Goal: Task Accomplishment & Management: Manage account settings

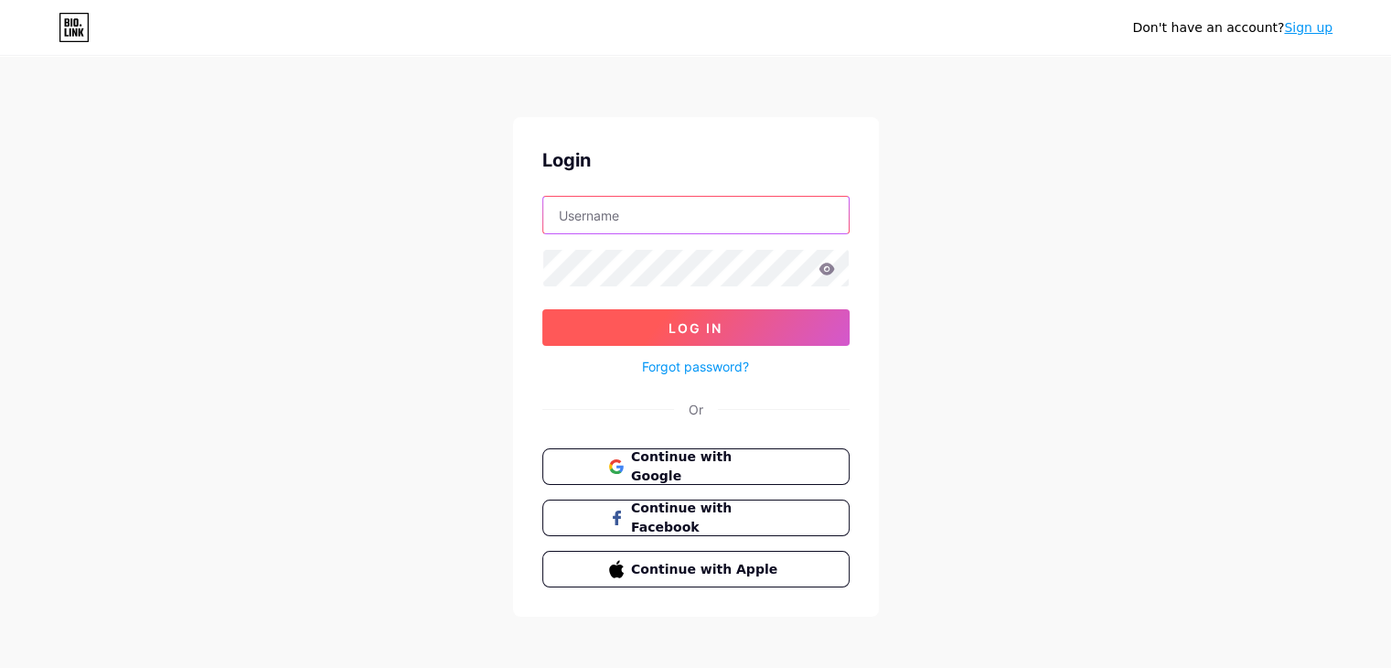
type input "[EMAIL_ADDRESS][DOMAIN_NAME]"
click at [640, 337] on button "Log In" at bounding box center [695, 327] width 307 height 37
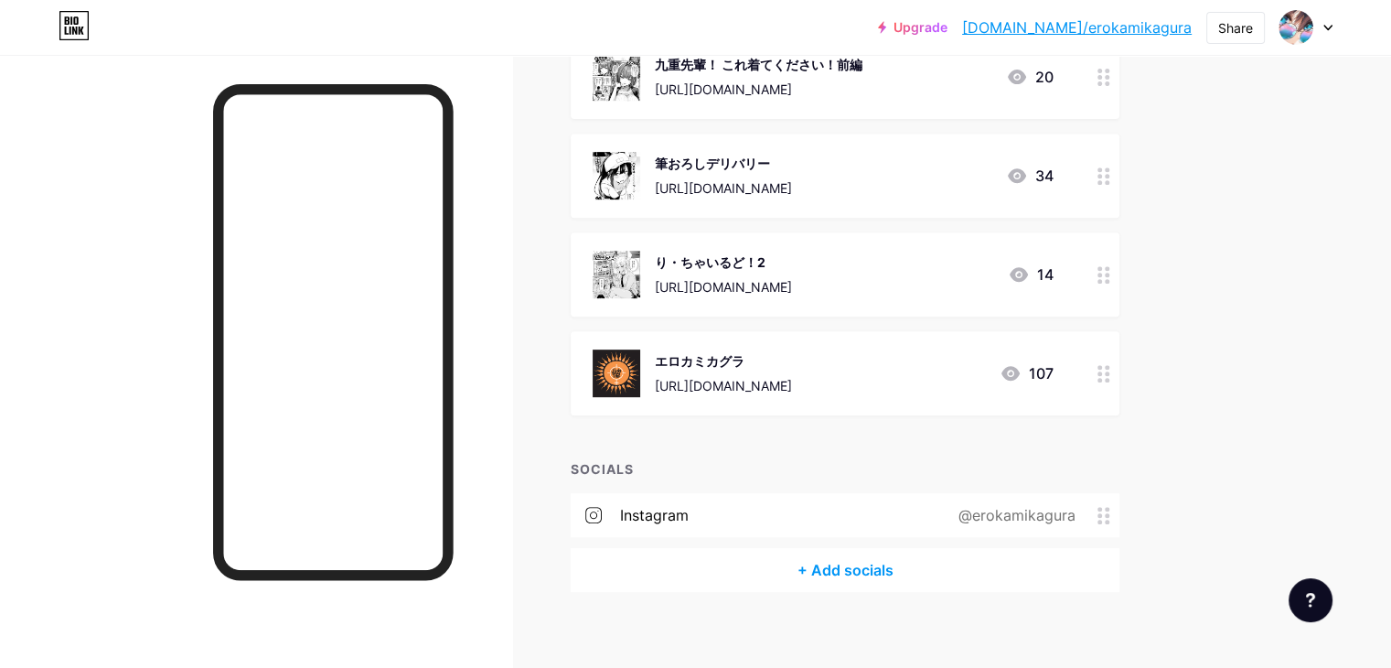
scroll to position [761, 0]
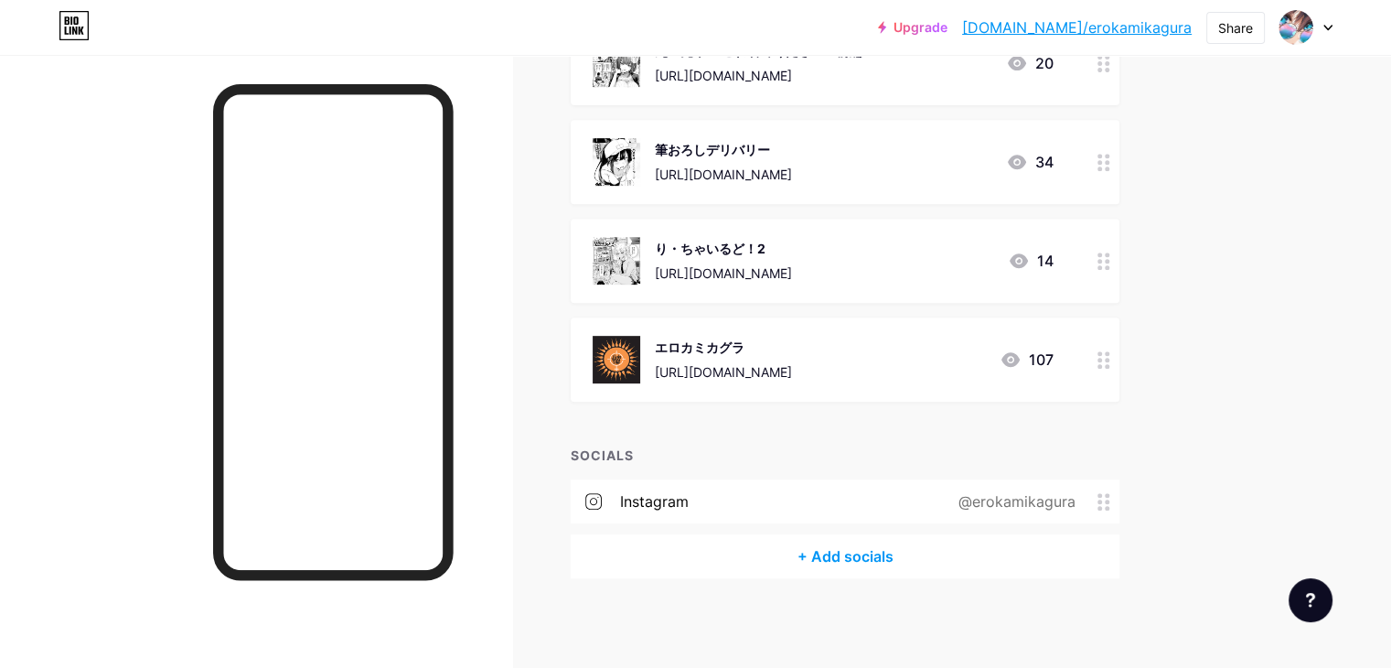
click at [812, 509] on div "instagram @erokamikagura" at bounding box center [845, 501] width 549 height 44
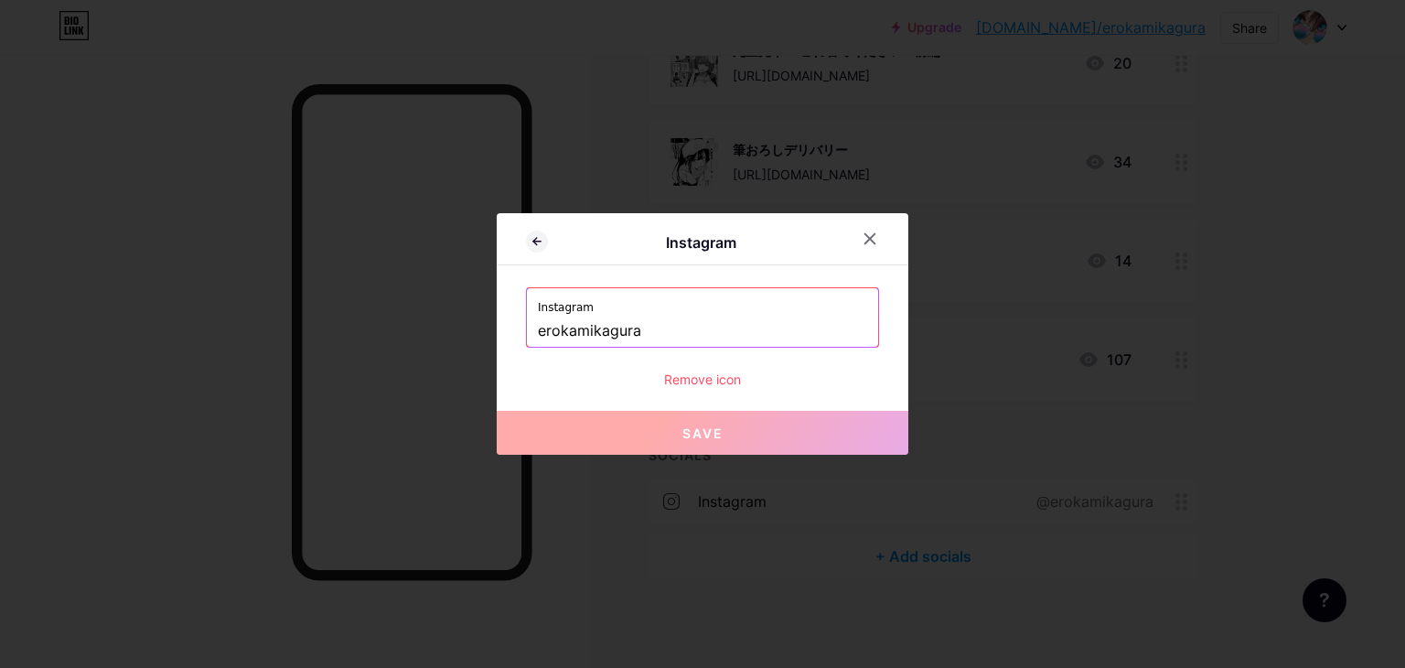
click at [691, 381] on div "Remove icon" at bounding box center [702, 378] width 353 height 19
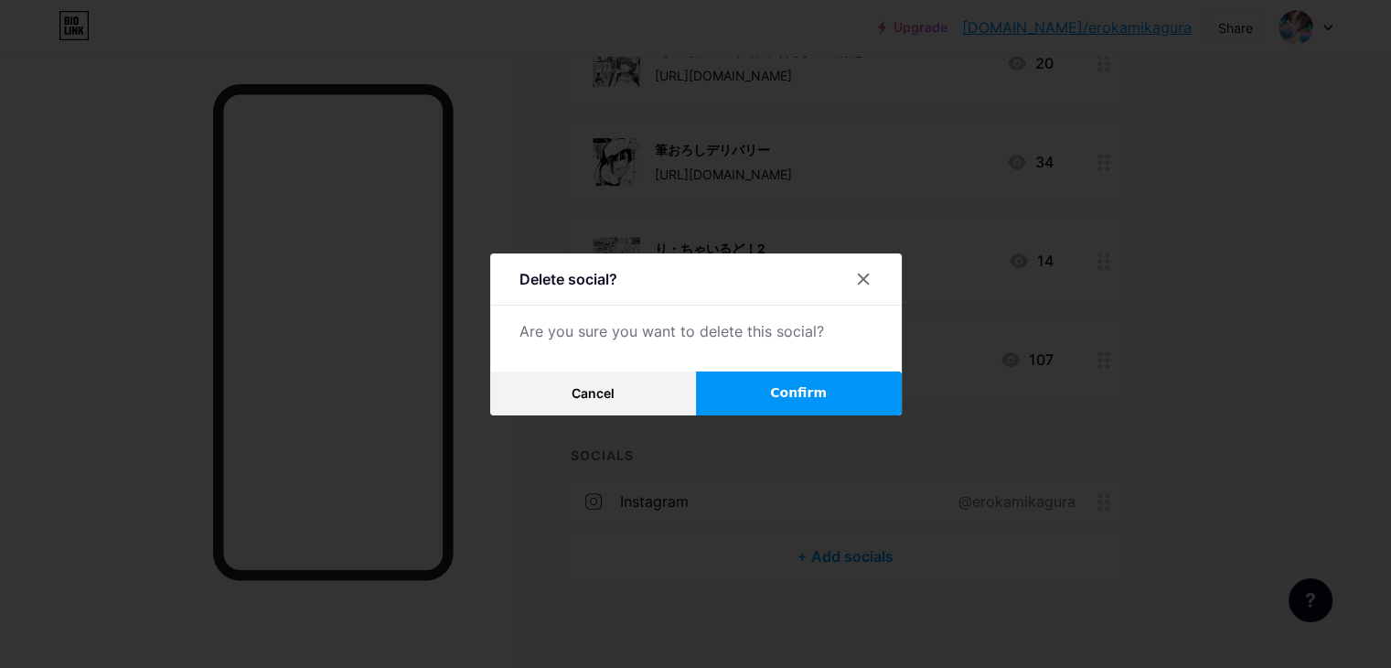
click at [740, 391] on button "Confirm" at bounding box center [799, 393] width 206 height 44
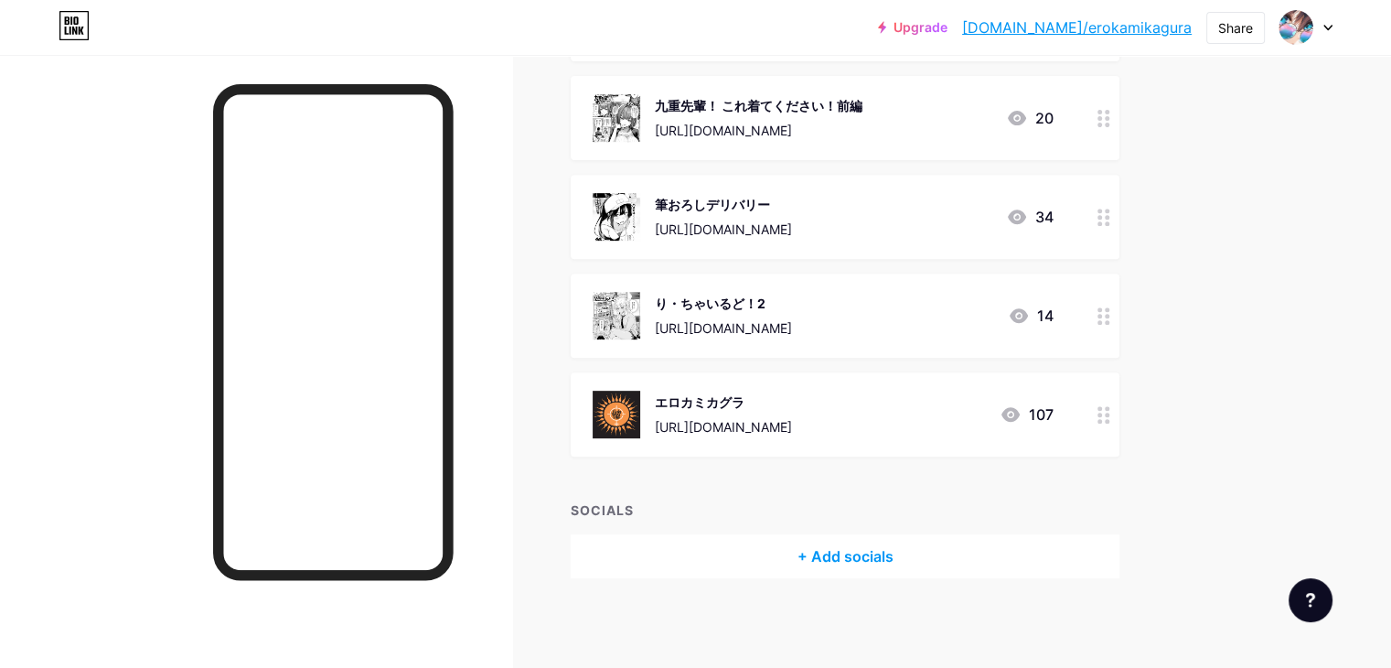
click at [961, 553] on div "+ Add socials" at bounding box center [845, 556] width 549 height 44
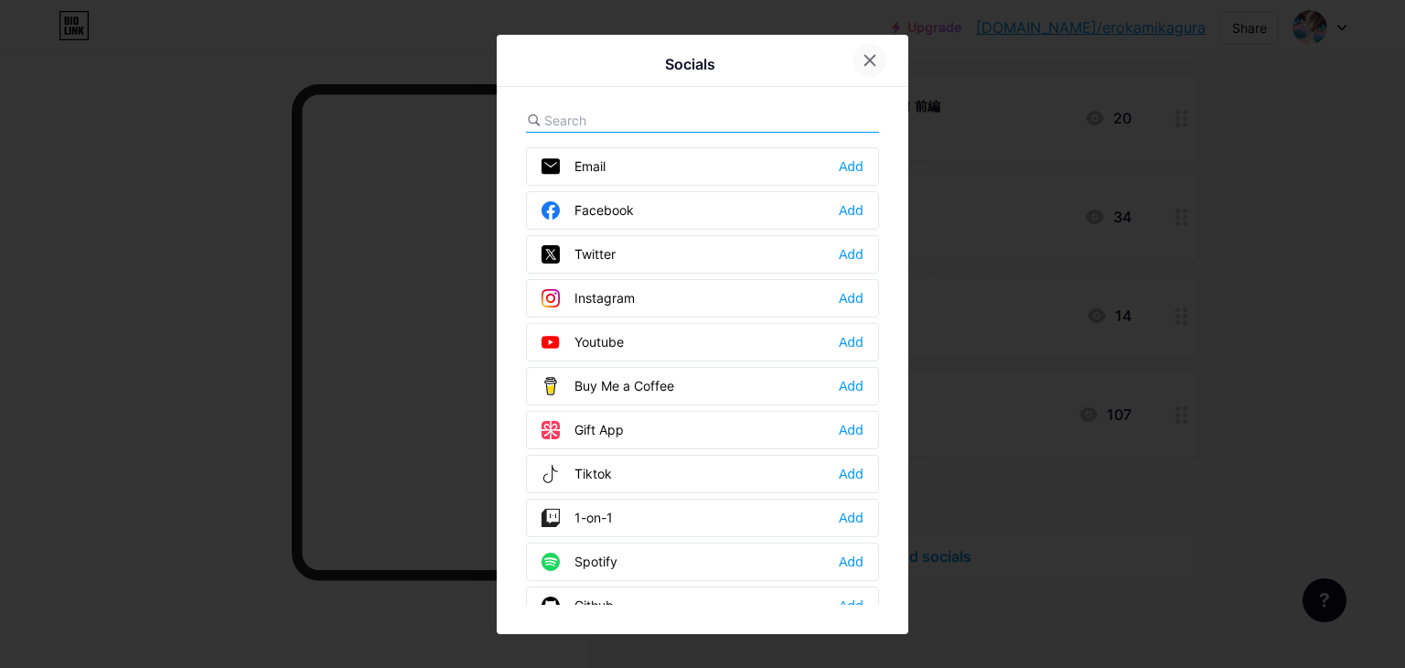
click at [873, 68] on div at bounding box center [869, 60] width 33 height 33
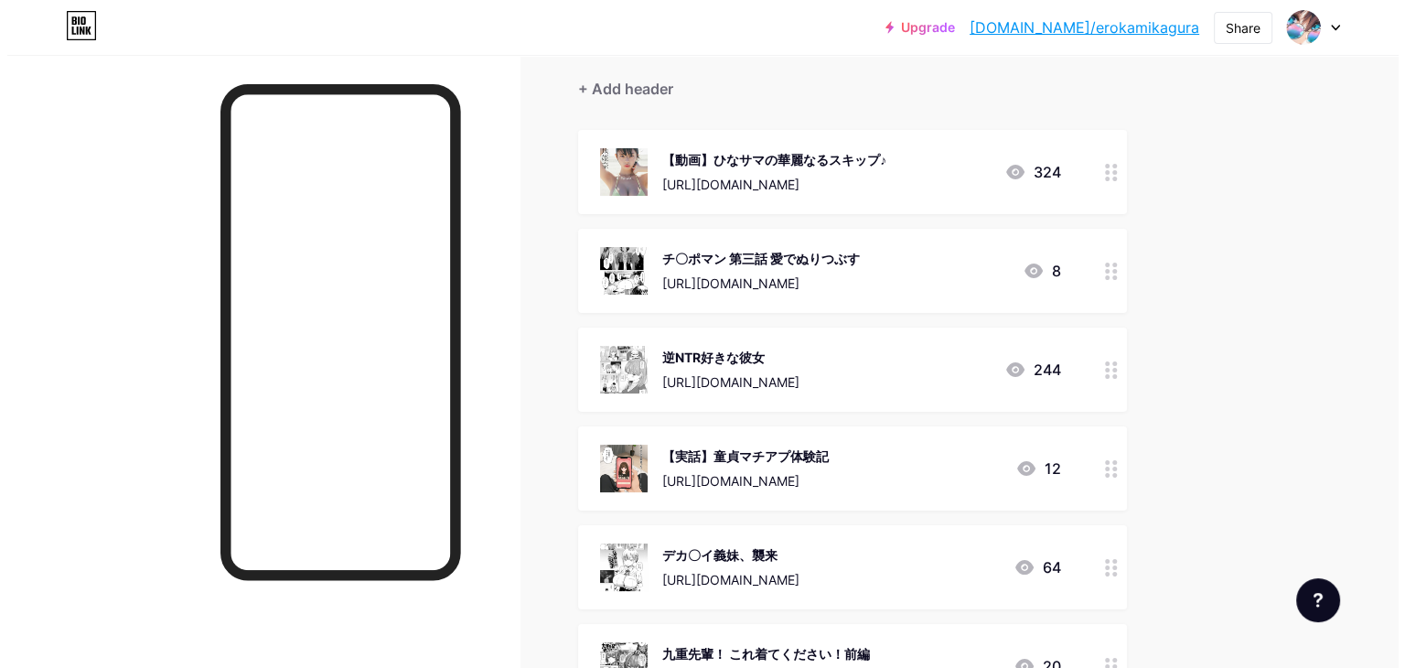
scroll to position [0, 0]
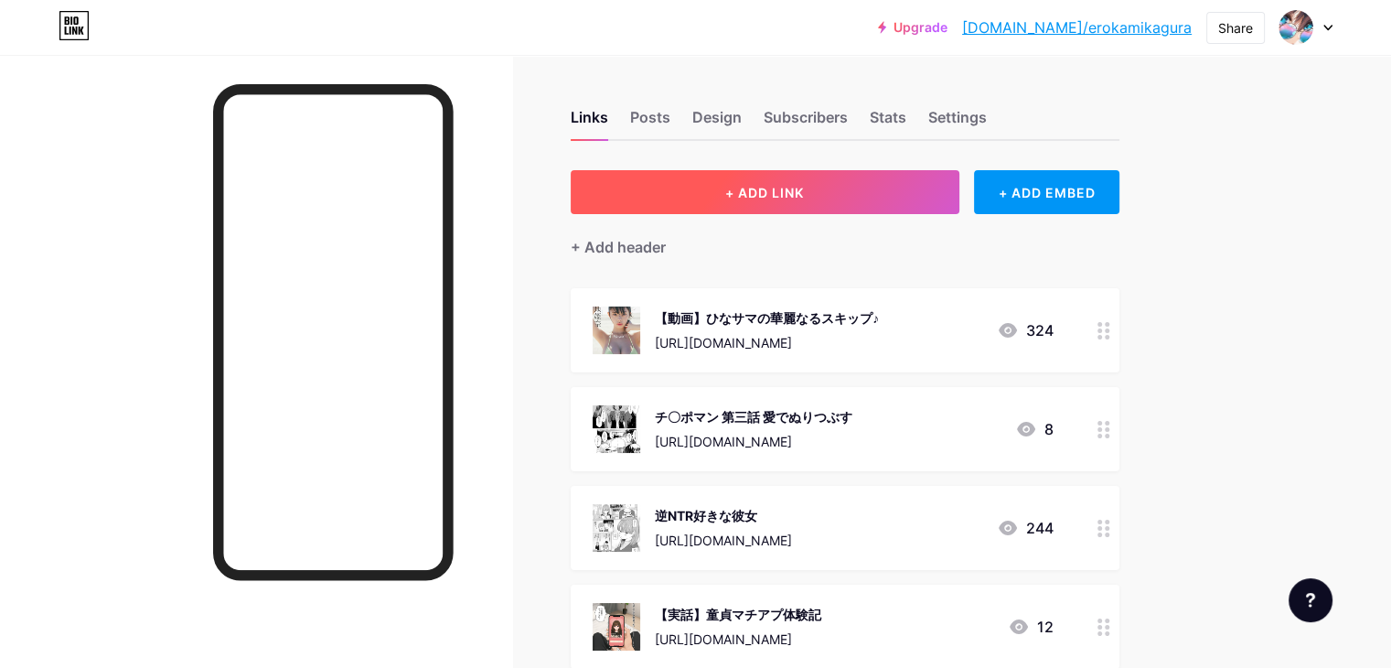
click at [804, 191] on span "+ ADD LINK" at bounding box center [764, 193] width 79 height 16
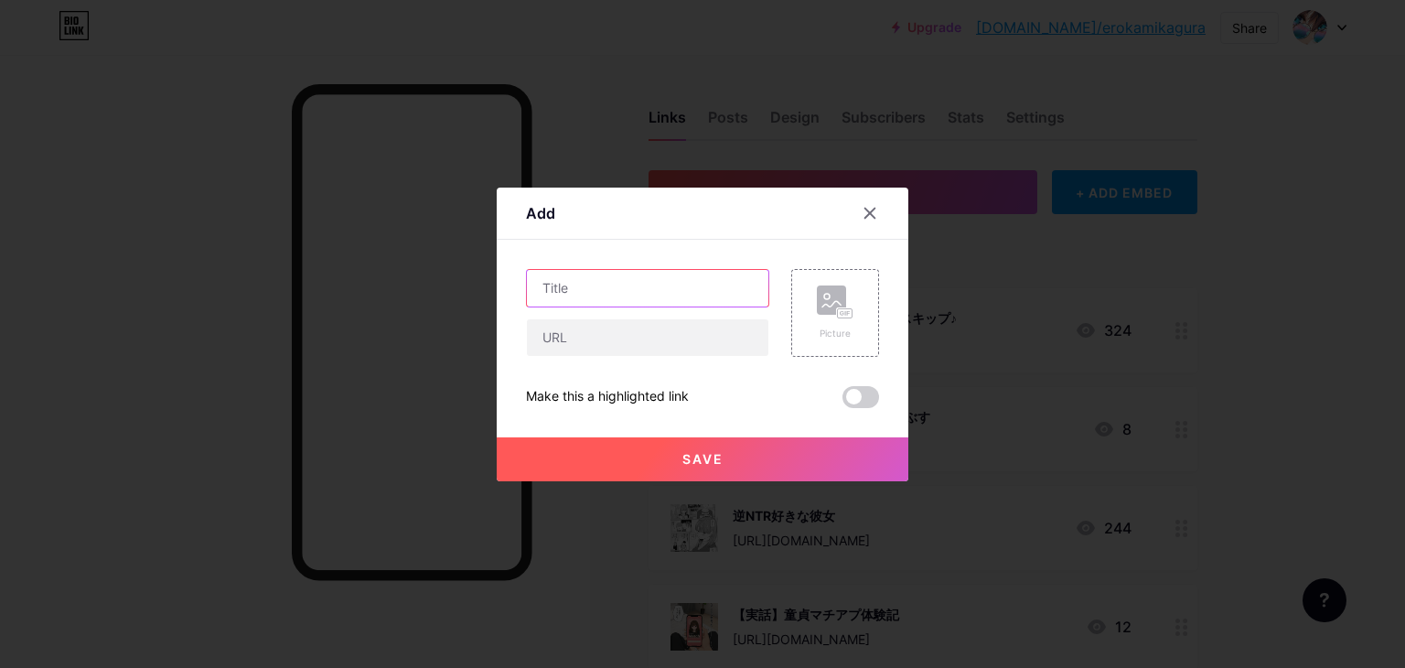
click at [648, 289] on input "text" at bounding box center [647, 288] width 241 height 37
click at [611, 343] on input "text" at bounding box center [647, 337] width 241 height 37
paste input "[URL][DOMAIN_NAME]"
type input "[URL][DOMAIN_NAME]"
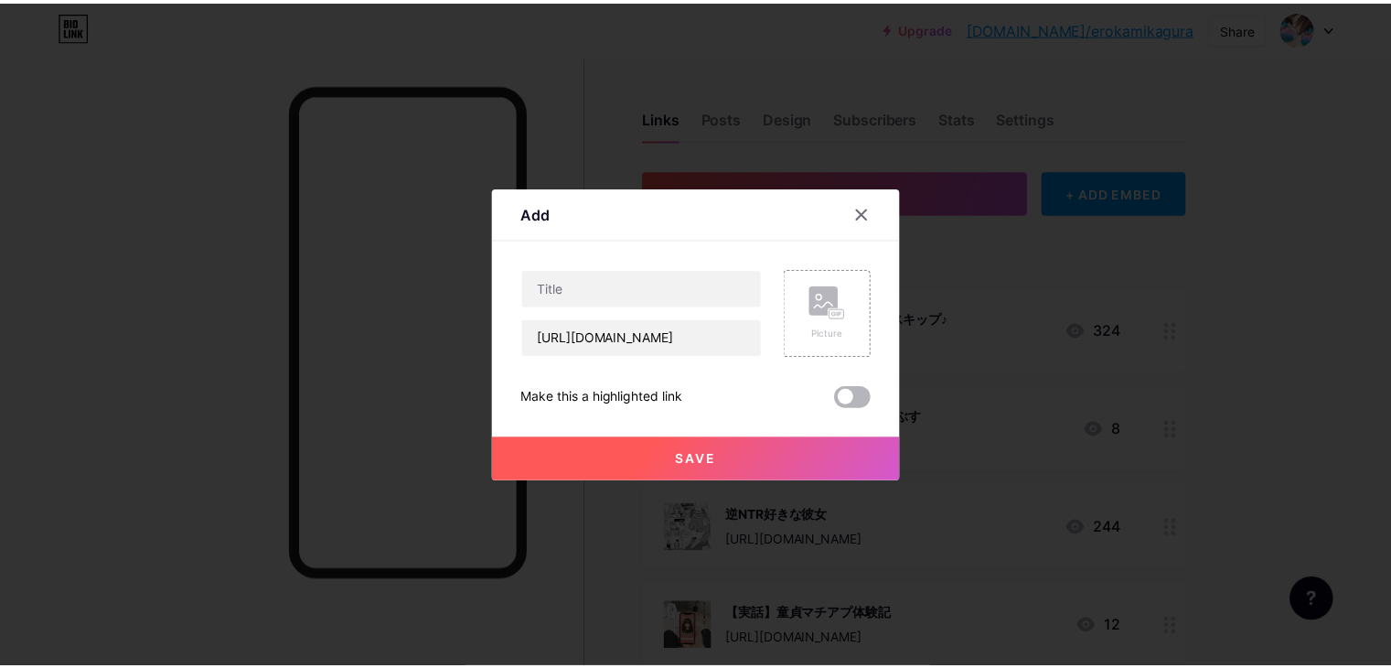
scroll to position [0, 0]
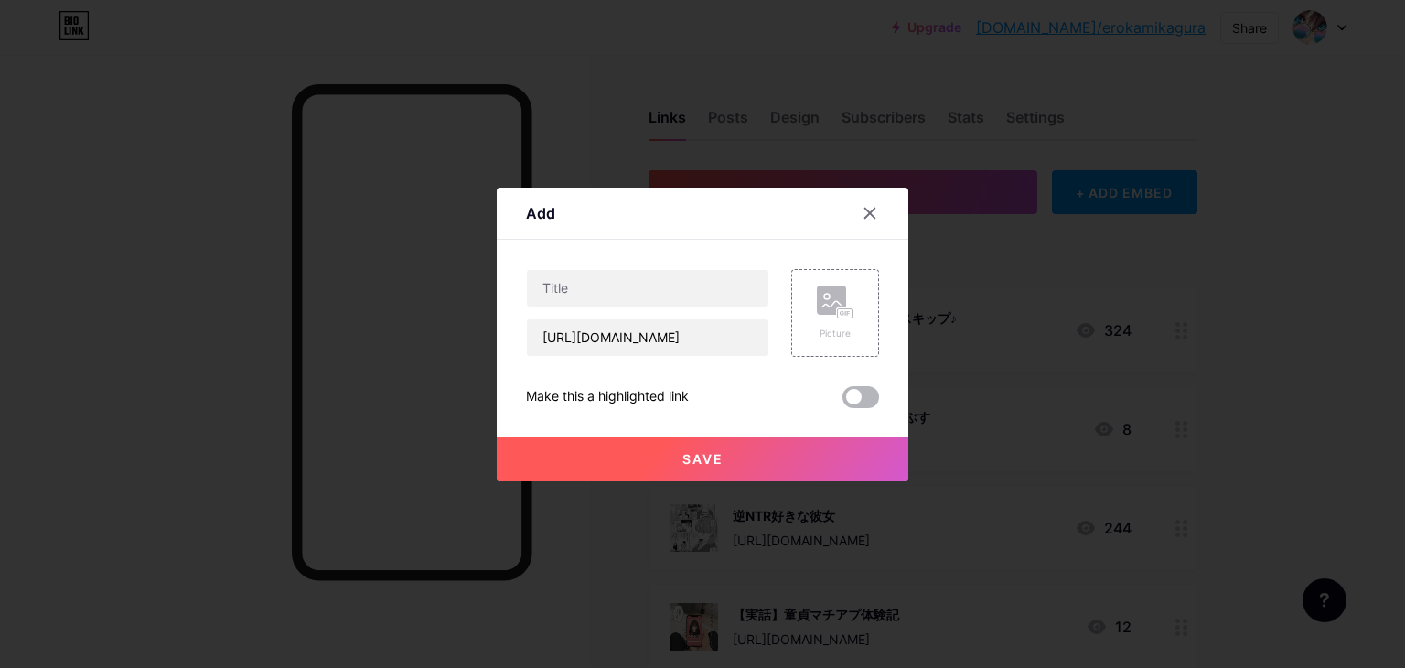
click at [860, 401] on span at bounding box center [860, 397] width 37 height 22
click at [842, 401] on input "checkbox" at bounding box center [842, 401] width 0 height 0
click at [860, 401] on span at bounding box center [860, 397] width 37 height 22
click at [842, 401] on input "checkbox" at bounding box center [842, 401] width 0 height 0
click at [679, 276] on input "text" at bounding box center [647, 288] width 241 height 37
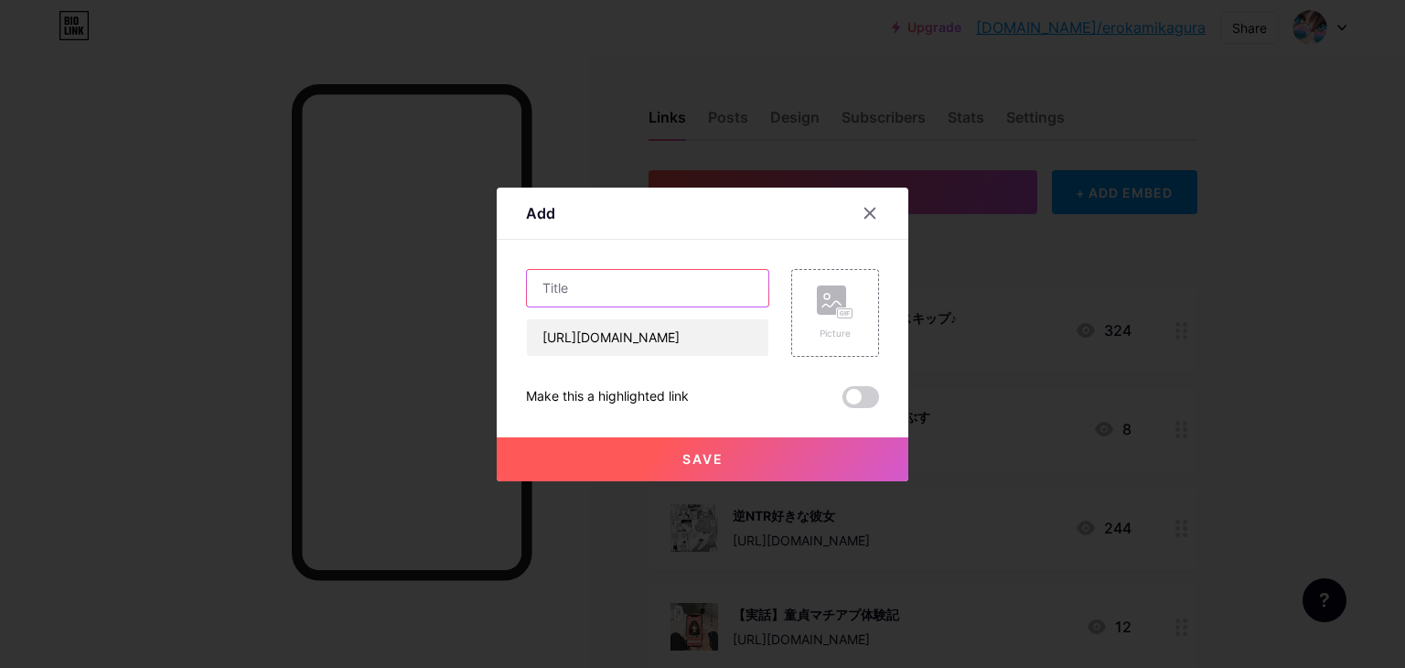
paste input "同人漫画まとめ"
type input "同人漫画まとめ"
click at [654, 459] on button "Save" at bounding box center [703, 459] width 412 height 44
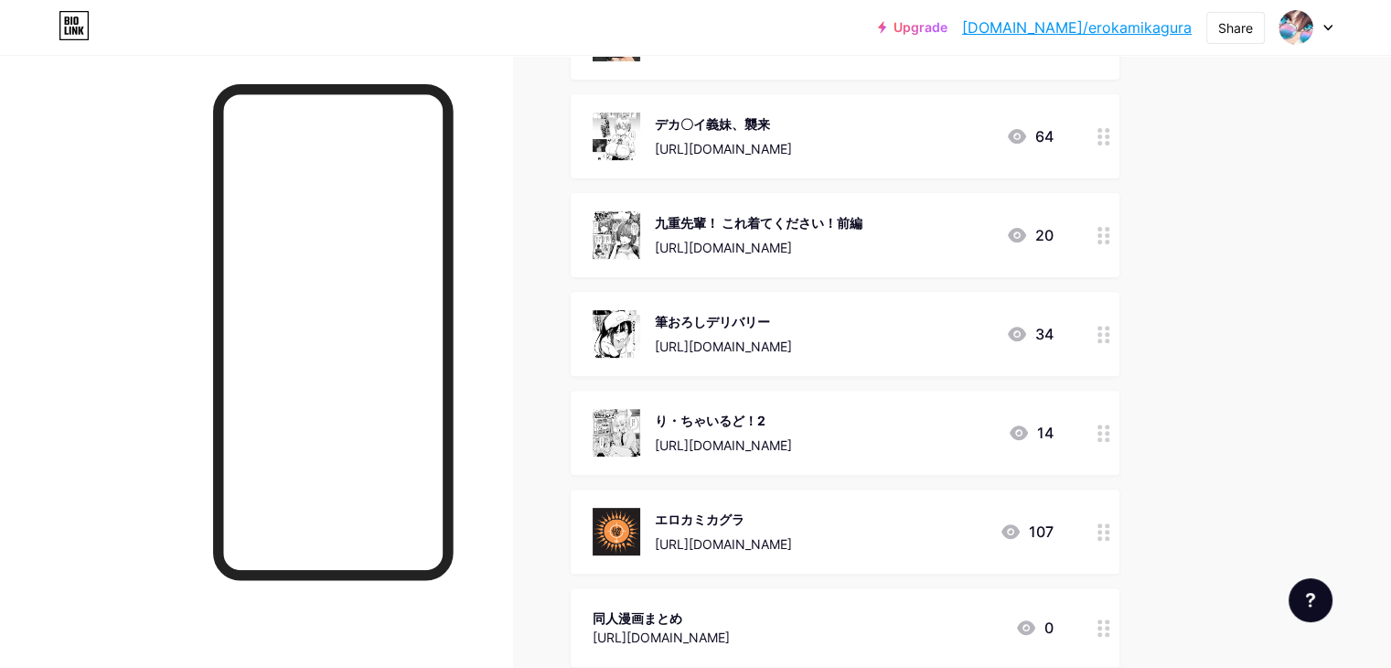
scroll to position [434, 0]
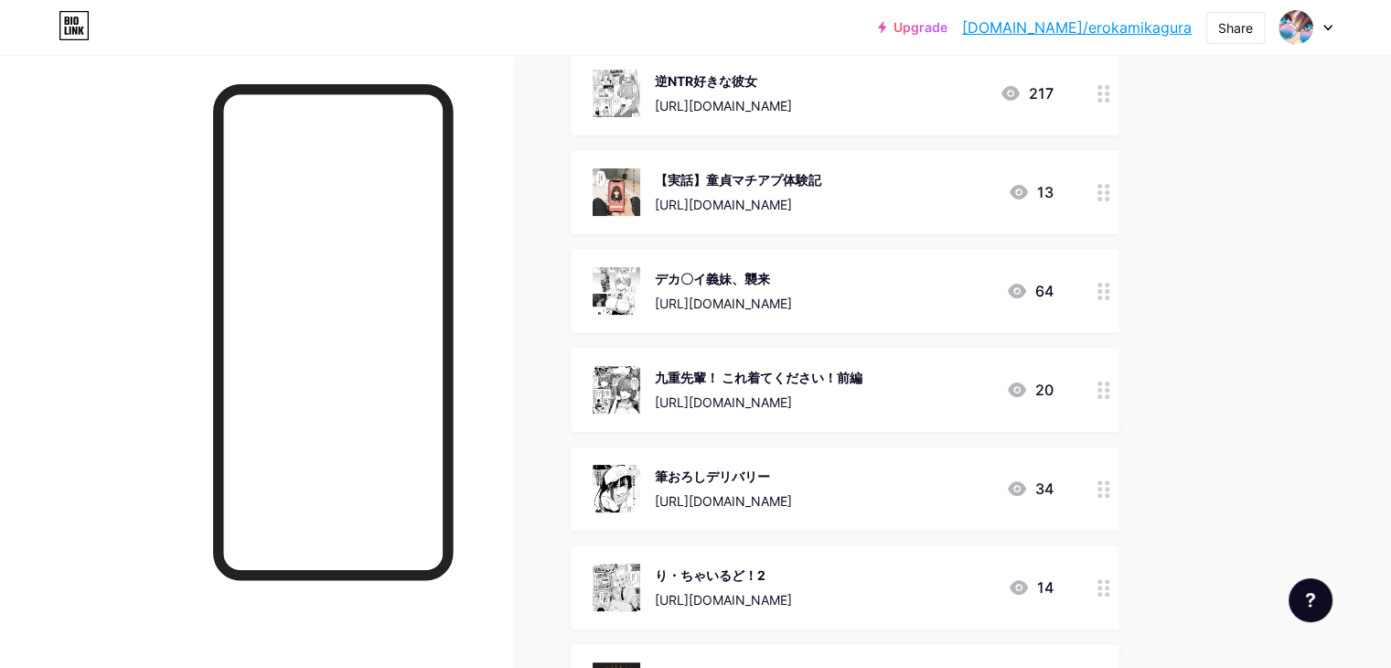
click at [1074, 23] on link "[DOMAIN_NAME]/erokamikagura" at bounding box center [1077, 27] width 230 height 22
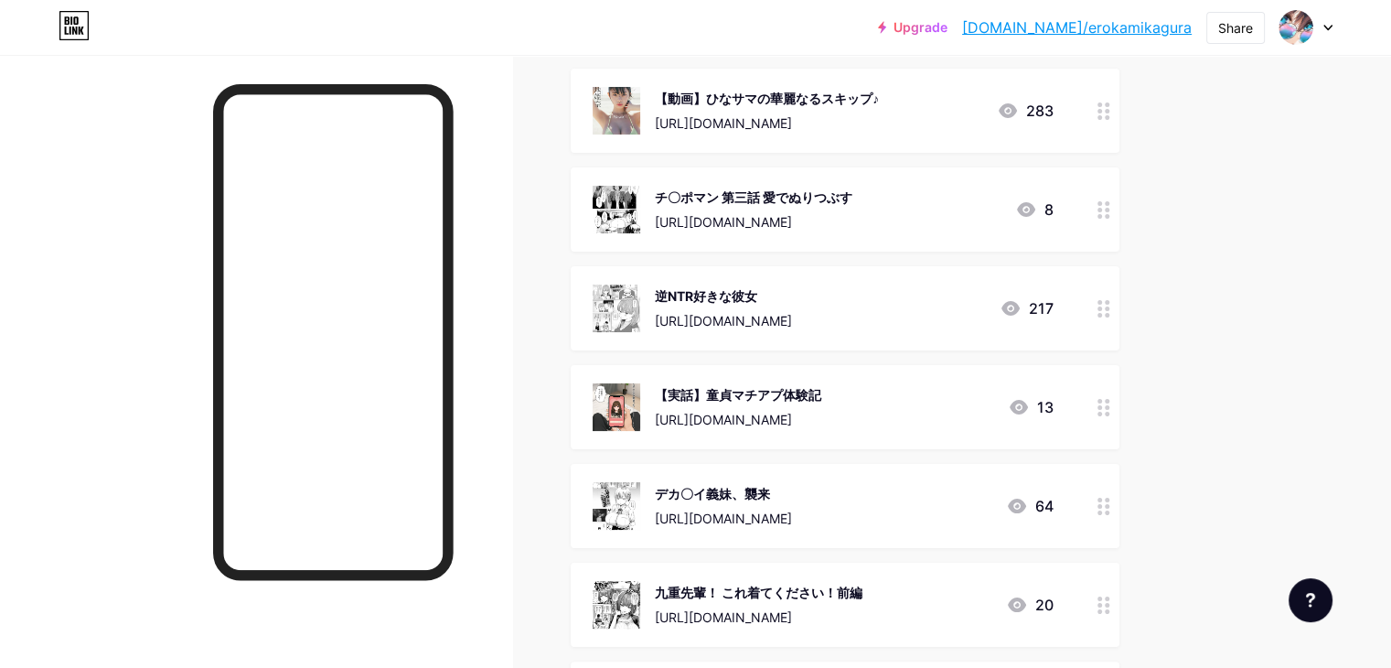
scroll to position [0, 0]
